Goal: Go to known website: Access a specific website the user already knows

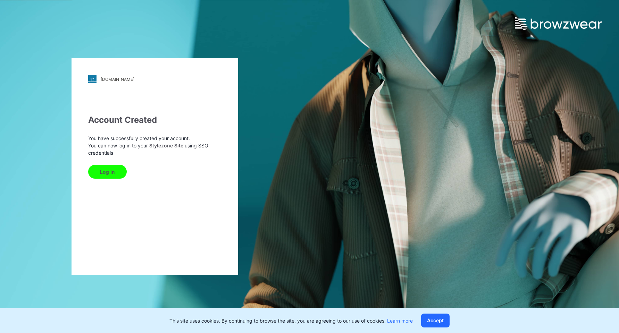
click at [101, 175] on button "Log In" at bounding box center [107, 172] width 39 height 14
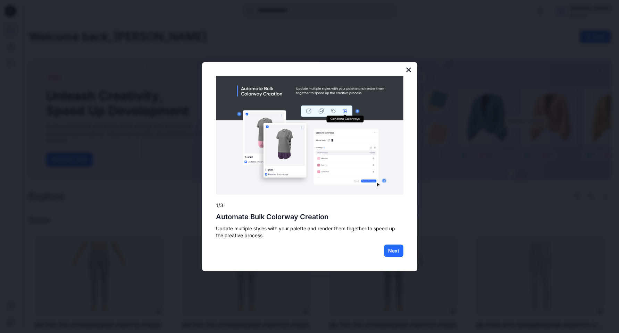
drag, startPoint x: 414, startPoint y: 75, endPoint x: 409, endPoint y: 71, distance: 5.8
click at [413, 75] on div "× 1/3 Automate Bulk Colorway Creation Update multiple styles with your palette …" at bounding box center [309, 167] width 215 height 210
drag, startPoint x: 409, startPoint y: 71, endPoint x: 447, endPoint y: 67, distance: 38.8
click at [409, 71] on button "×" at bounding box center [408, 69] width 7 height 11
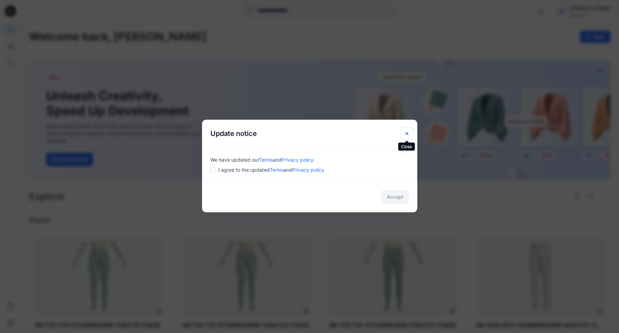
click at [406, 129] on button "Close" at bounding box center [406, 133] width 12 height 12
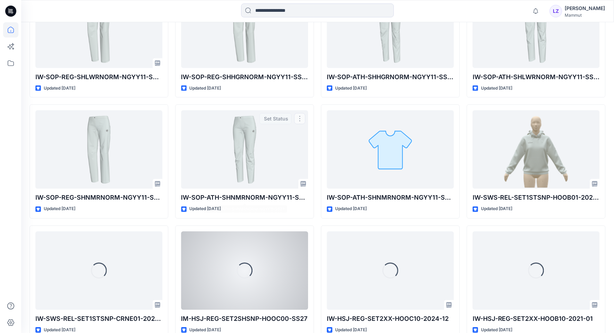
scroll to position [425, 0]
